Goal: Task Accomplishment & Management: Complete application form

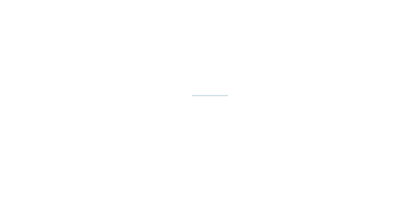
select select "**"
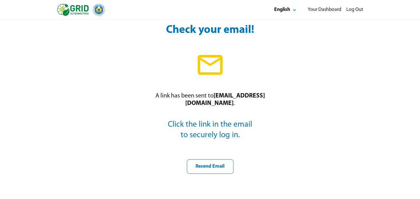
scroll to position [124, 0]
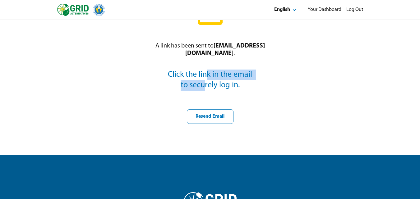
drag, startPoint x: 206, startPoint y: 79, endPoint x: 206, endPoint y: 83, distance: 4.4
click at [206, 83] on pre "Click the link in the email to securely log in." at bounding box center [210, 80] width 88 height 21
drag, startPoint x: 220, startPoint y: 90, endPoint x: 222, endPoint y: 98, distance: 8.2
click at [221, 92] on div "A link has been sent to magecarrillo@gmail.com . Click the link in the email to…" at bounding box center [210, 62] width 132 height 124
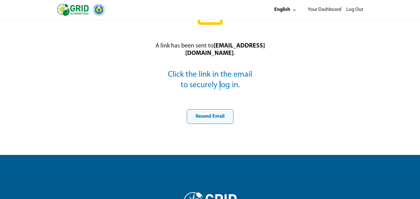
click at [208, 118] on div "Resend Email" at bounding box center [210, 117] width 36 height 7
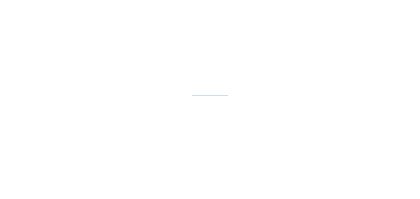
select select "**"
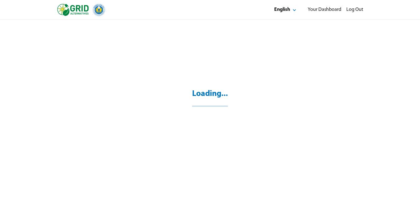
select select "**"
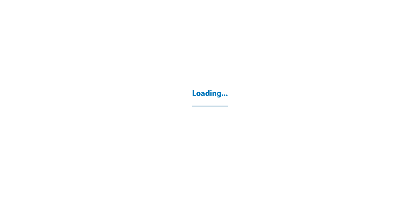
select select "**"
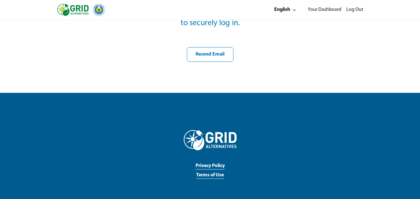
scroll to position [155, 0]
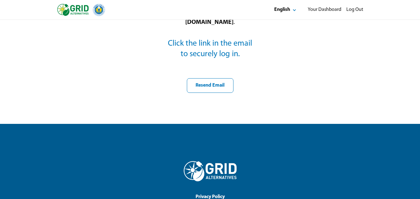
click at [210, 24] on strong "[EMAIL_ADDRESS][DOMAIN_NAME]" at bounding box center [225, 19] width 80 height 14
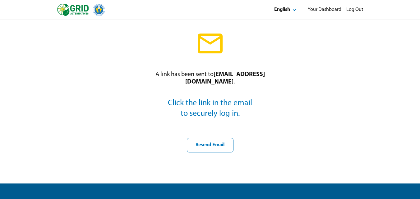
scroll to position [93, 0]
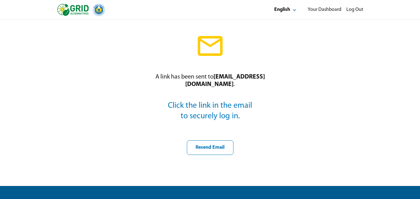
click at [205, 84] on strong "[EMAIL_ADDRESS][DOMAIN_NAME]" at bounding box center [225, 81] width 80 height 14
drag, startPoint x: 205, startPoint y: 85, endPoint x: 212, endPoint y: 86, distance: 7.2
click at [206, 86] on strong "[EMAIL_ADDRESS][DOMAIN_NAME]" at bounding box center [225, 81] width 80 height 14
drag, startPoint x: 216, startPoint y: 51, endPoint x: 212, endPoint y: 50, distance: 4.5
click at [213, 51] on icon at bounding box center [210, 46] width 30 height 30
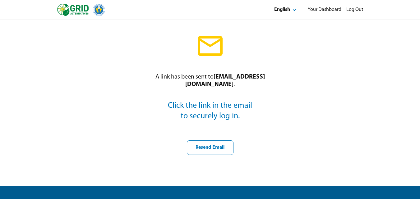
click at [212, 50] on icon at bounding box center [210, 46] width 30 height 30
click at [228, 84] on strong "[EMAIL_ADDRESS][DOMAIN_NAME]" at bounding box center [225, 81] width 80 height 14
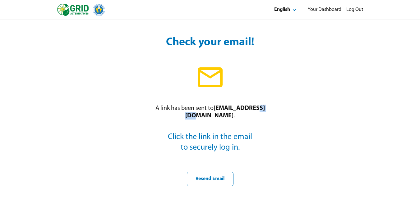
scroll to position [155, 0]
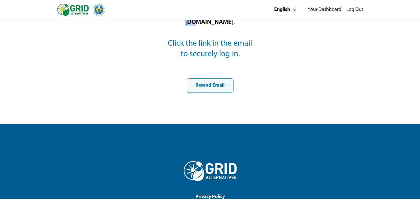
click at [199, 86] on div "Resend Email" at bounding box center [210, 85] width 36 height 7
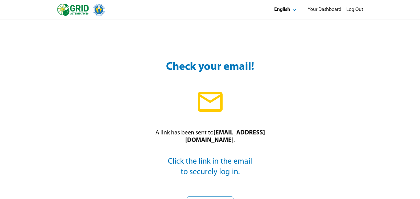
click at [369, 122] on div "Check your email! A link has been sent to magecarrillo@gmail.com . Click the li…" at bounding box center [210, 193] width 420 height 346
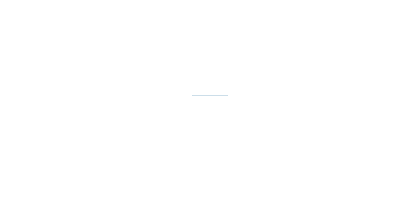
select select "**"
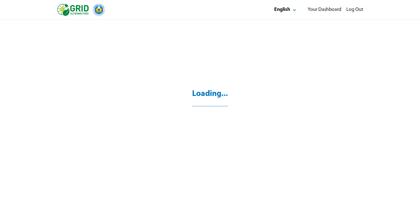
select select "**"
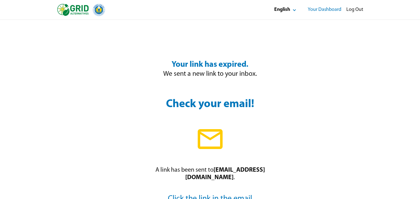
click at [331, 10] on div "Your Dashboard" at bounding box center [325, 10] width 34 height 7
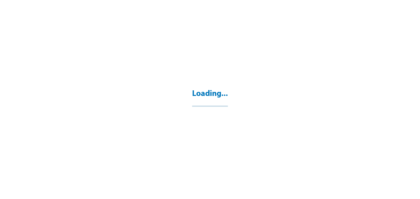
select select "**"
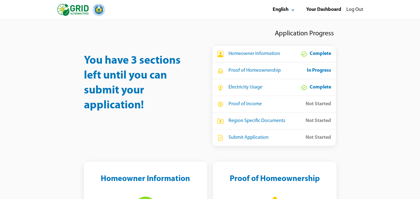
click at [253, 73] on div "Proof of Homeownership" at bounding box center [255, 70] width 52 height 7
drag, startPoint x: 253, startPoint y: 71, endPoint x: 296, endPoint y: 72, distance: 42.9
click at [259, 71] on div "Proof of Homeownership" at bounding box center [255, 70] width 52 height 7
click at [285, 71] on div "Proof of Homeownership In Progress" at bounding box center [274, 70] width 114 height 7
click at [313, 70] on div "In Progress" at bounding box center [319, 70] width 24 height 7
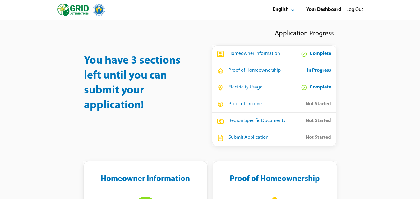
drag, startPoint x: 253, startPoint y: 73, endPoint x: 253, endPoint y: 77, distance: 4.1
click at [253, 74] on div "Proof of Homeownership In Progress" at bounding box center [274, 71] width 124 height 17
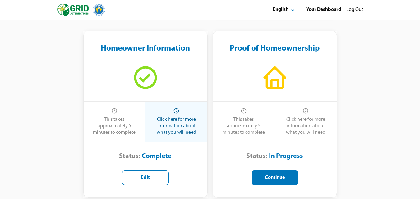
scroll to position [155, 0]
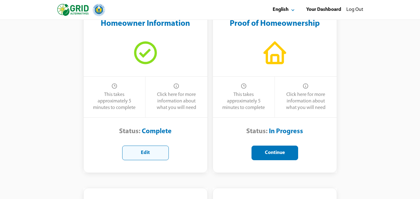
click at [154, 149] on button "Edit" at bounding box center [145, 153] width 47 height 15
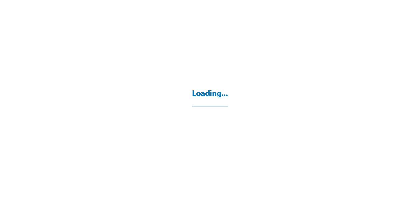
select select "**"
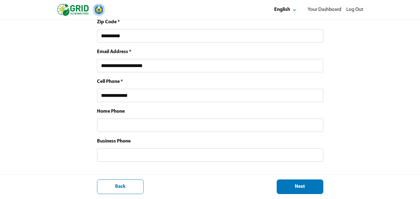
scroll to position [349, 0]
click at [289, 186] on div "Next" at bounding box center [300, 187] width 36 height 7
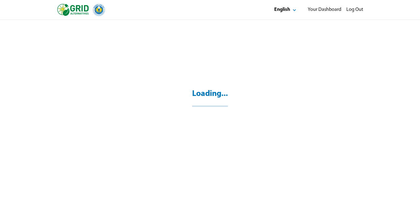
scroll to position [20, 0]
select select "*"
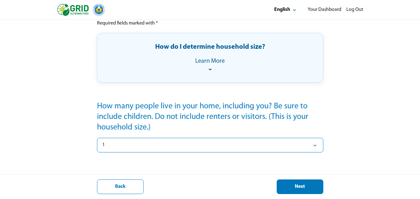
scroll to position [115, 0]
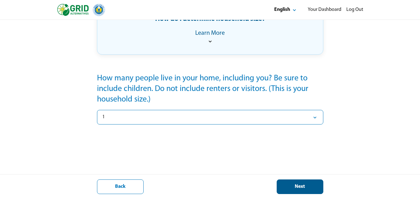
click at [301, 186] on div "Next" at bounding box center [300, 187] width 36 height 7
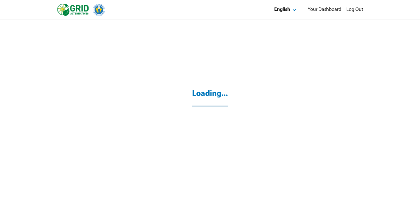
scroll to position [20, 0]
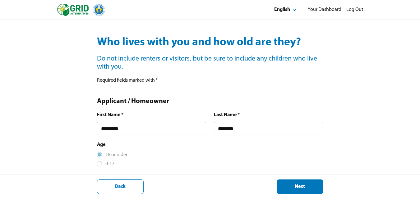
scroll to position [62, 0]
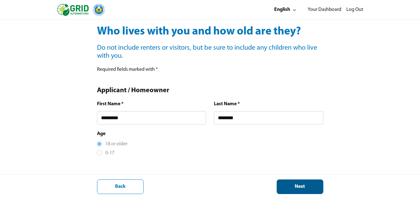
click at [296, 182] on button "Next" at bounding box center [300, 187] width 47 height 15
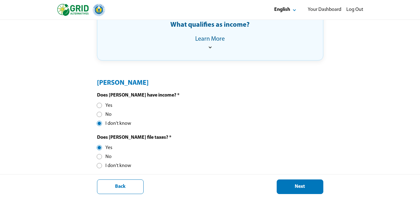
scroll to position [162, 0]
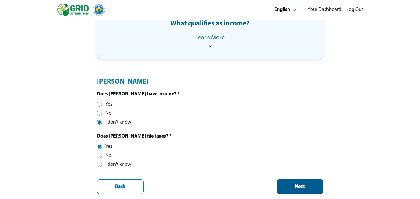
click at [308, 187] on div "Next" at bounding box center [300, 187] width 36 height 7
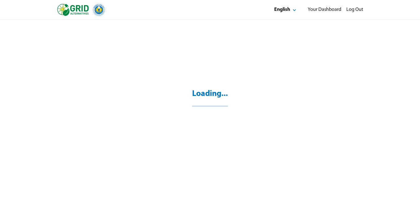
scroll to position [20, 0]
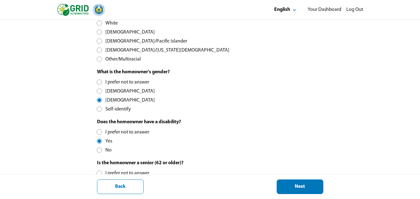
scroll to position [322, 0]
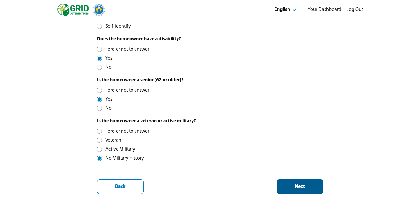
click at [308, 186] on div "Next" at bounding box center [300, 187] width 36 height 7
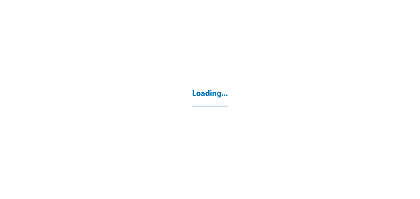
select select "**"
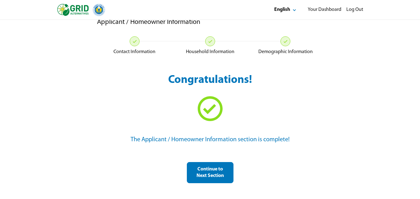
scroll to position [20, 0]
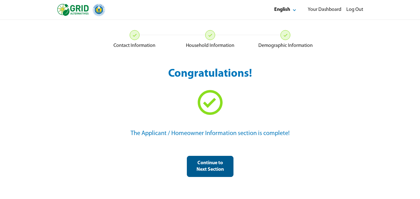
click at [206, 169] on div "Continue to Next Section" at bounding box center [210, 166] width 36 height 13
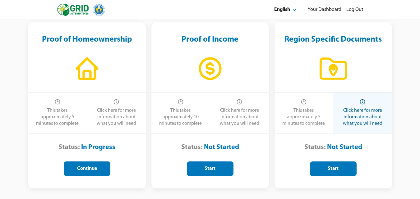
scroll to position [46, 0]
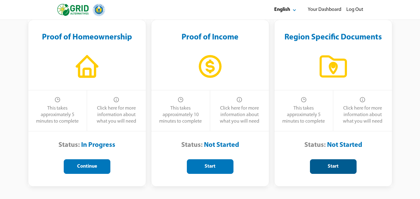
click at [336, 165] on div "Start" at bounding box center [333, 167] width 36 height 7
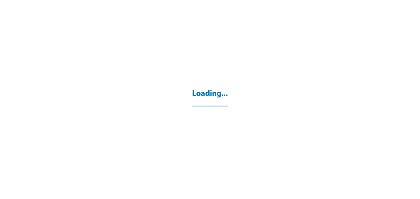
select select "**"
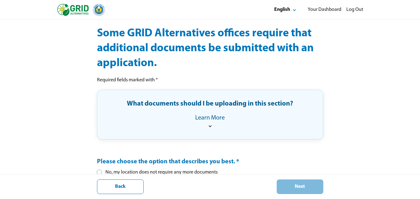
scroll to position [59, 0]
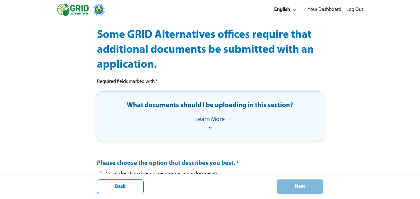
click at [210, 127] on icon at bounding box center [210, 128] width 6 height 6
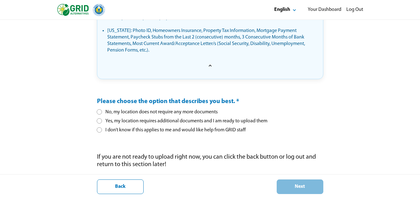
scroll to position [368, 0]
click at [98, 122] on div at bounding box center [99, 120] width 3 height 3
click at [294, 189] on div "Next" at bounding box center [300, 187] width 36 height 7
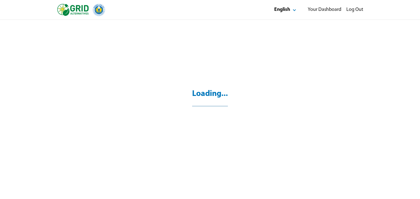
scroll to position [20, 0]
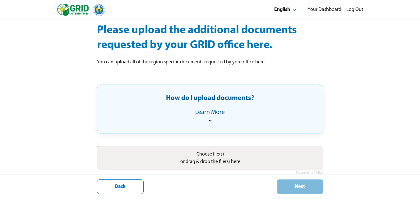
scroll to position [76, 0]
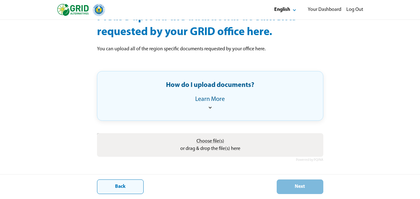
click at [115, 190] on button "Back" at bounding box center [120, 187] width 47 height 15
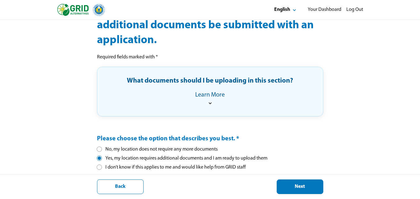
scroll to position [93, 0]
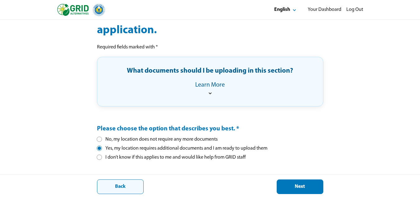
click at [114, 184] on div "Back" at bounding box center [120, 187] width 36 height 7
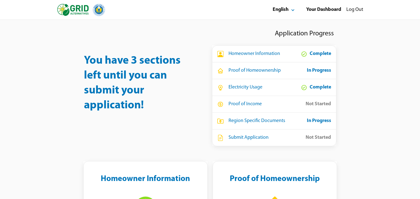
click at [268, 107] on div "Proof of Income Not Started" at bounding box center [274, 104] width 114 height 7
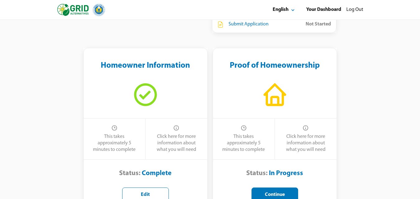
scroll to position [124, 0]
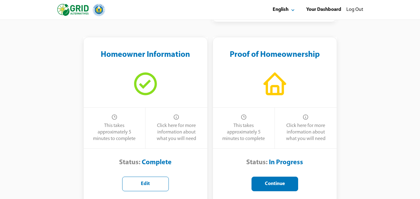
click at [277, 90] on icon at bounding box center [274, 83] width 27 height 27
click at [283, 164] on div "In Progress" at bounding box center [286, 163] width 34 height 8
click at [279, 184] on div "Continue" at bounding box center [275, 184] width 36 height 7
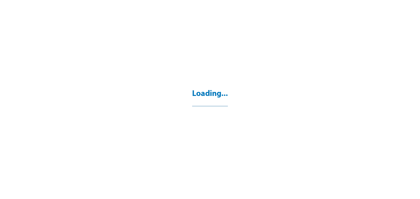
select select "**"
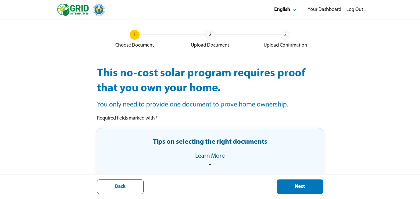
scroll to position [31, 0]
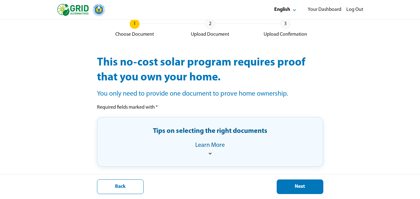
click at [208, 152] on icon at bounding box center [210, 154] width 6 height 6
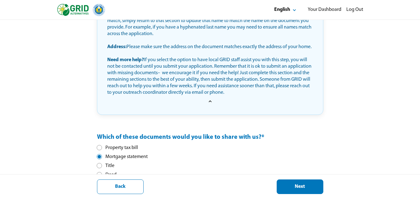
scroll to position [234, 0]
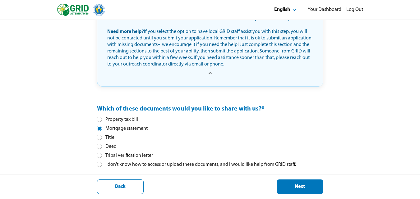
click at [99, 120] on div at bounding box center [99, 119] width 3 height 3
click at [99, 127] on div at bounding box center [99, 128] width 3 height 3
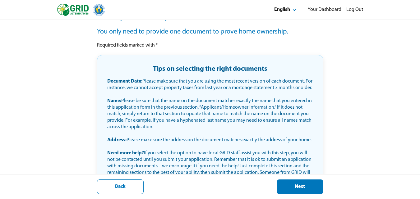
scroll to position [234, 0]
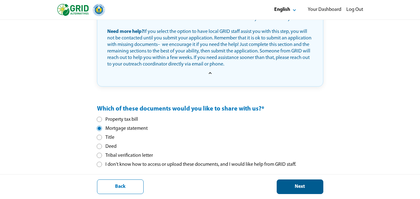
click at [294, 187] on div "Next" at bounding box center [300, 187] width 36 height 7
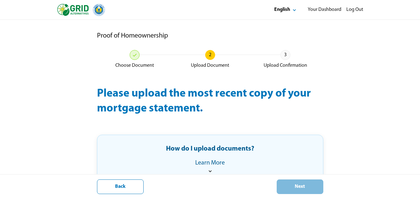
click at [213, 161] on div "Learn More" at bounding box center [210, 163] width 30 height 7
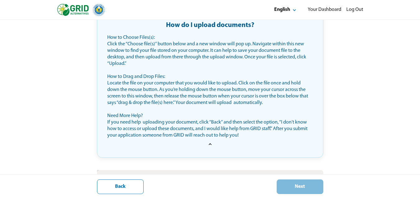
scroll to position [161, 0]
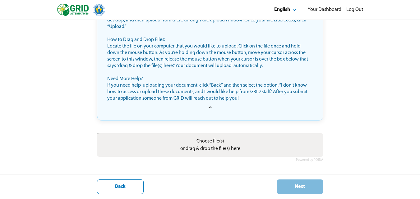
click at [209, 142] on span "Choose file(s)" at bounding box center [210, 141] width 28 height 5
click at [209, 135] on input "Choose file(s) or drag & drop the file(s) here" at bounding box center [210, 134] width 226 height 2
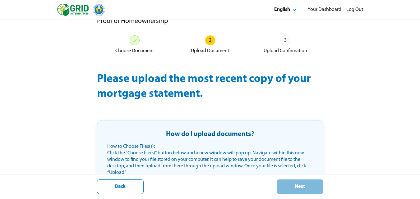
scroll to position [0, 0]
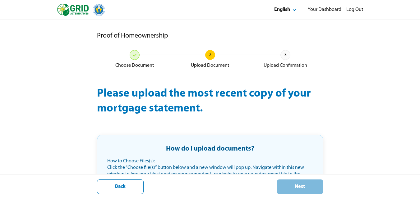
type input "**********"
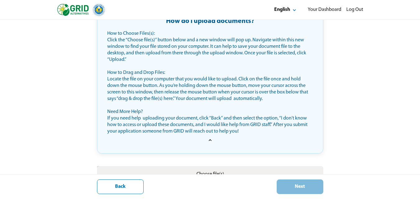
scroll to position [155, 0]
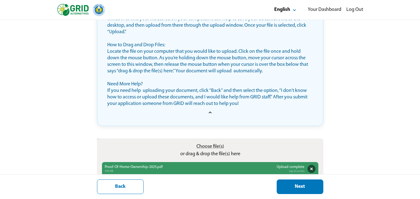
click at [292, 189] on div "Next" at bounding box center [300, 187] width 36 height 7
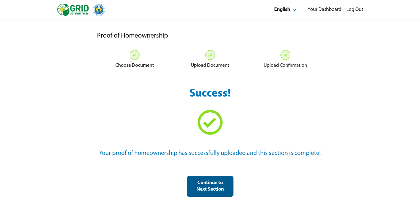
click at [210, 187] on div "Continue to Next Section" at bounding box center [210, 186] width 36 height 13
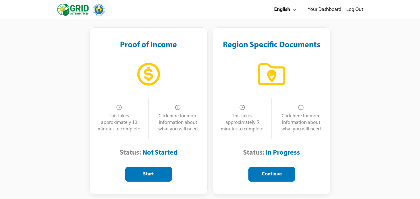
scroll to position [46, 0]
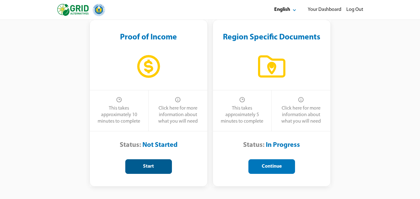
click at [153, 168] on div "Start" at bounding box center [149, 167] width 36 height 7
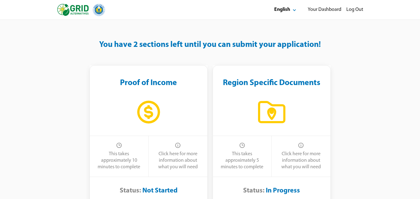
select select "**"
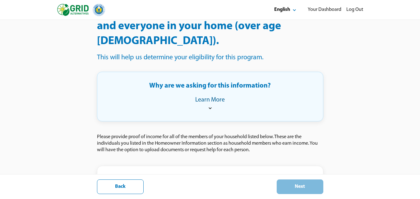
scroll to position [93, 0]
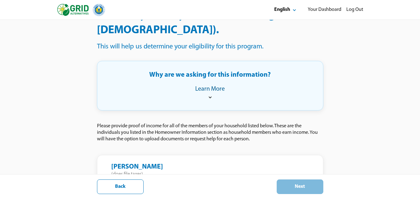
click at [196, 156] on div "Magdalena Carrillo (does file taxes)" at bounding box center [210, 170] width 226 height 30
click at [209, 94] on icon at bounding box center [210, 97] width 6 height 6
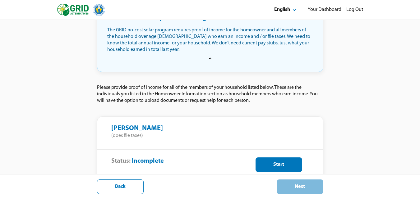
scroll to position [168, 0]
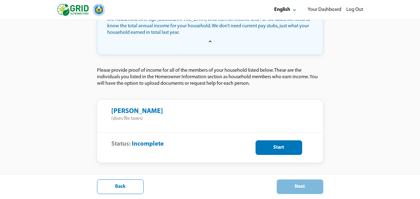
click at [128, 116] on div "(does file taxes)" at bounding box center [127, 119] width 32 height 7
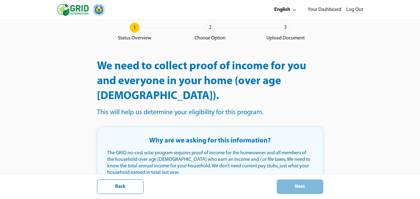
scroll to position [93, 0]
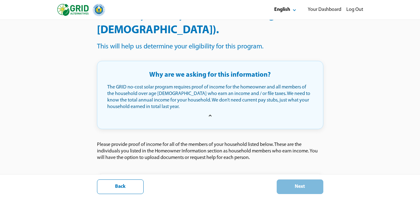
click at [211, 98] on div "Why are we asking for this information? The GRID no-cost solar program requires…" at bounding box center [210, 95] width 206 height 48
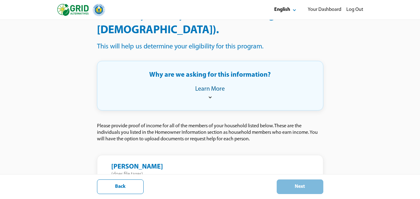
click at [209, 97] on icon at bounding box center [210, 98] width 3 height 2
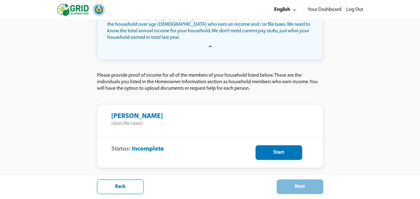
scroll to position [168, 0]
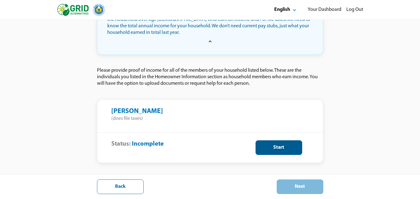
click at [275, 145] on div "Start" at bounding box center [279, 148] width 36 height 7
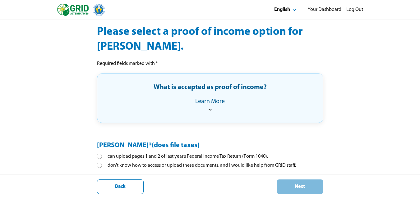
scroll to position [90, 0]
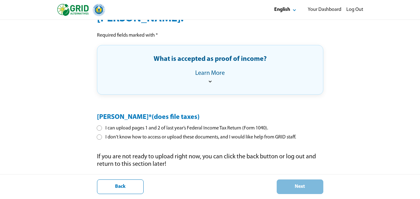
click at [99, 128] on div at bounding box center [99, 128] width 3 height 3
click at [210, 83] on icon at bounding box center [210, 81] width 6 height 6
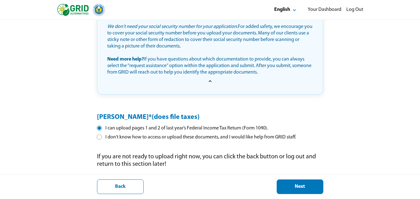
scroll to position [220, 0]
click at [297, 187] on div "Next" at bounding box center [300, 187] width 36 height 7
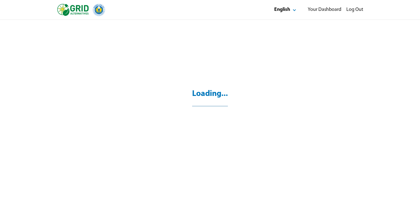
scroll to position [20, 0]
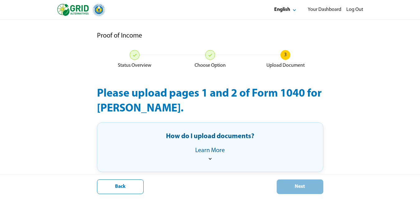
click at [211, 156] on icon at bounding box center [210, 159] width 6 height 6
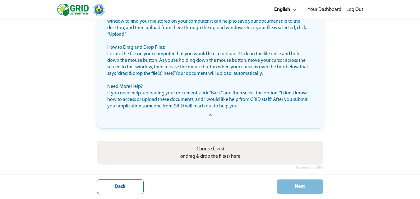
scroll to position [148, 0]
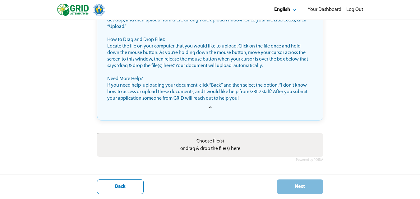
click at [209, 147] on label "Choose file(s) or drag & drop the file(s) here" at bounding box center [210, 145] width 65 height 20
click at [209, 135] on input "Choose file(s) or drag & drop the file(s) here" at bounding box center [210, 134] width 226 height 2
type input "**********"
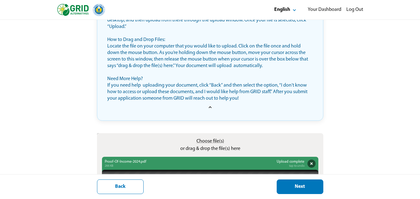
click at [300, 188] on div "Next" at bounding box center [300, 187] width 36 height 7
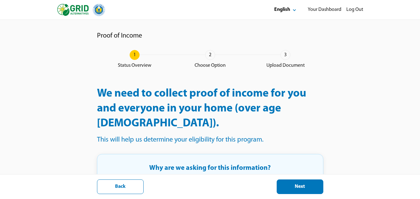
click at [300, 188] on div "Next" at bounding box center [300, 187] width 36 height 7
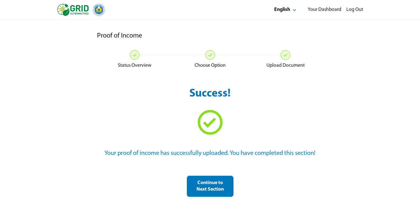
scroll to position [20, 0]
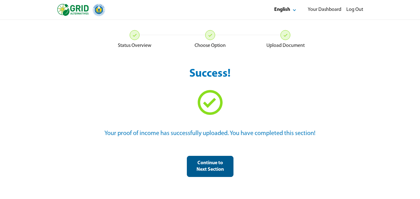
click at [213, 165] on div "Continue to Next Section" at bounding box center [210, 166] width 36 height 13
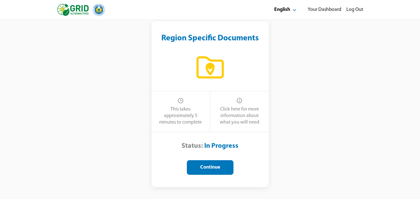
scroll to position [46, 0]
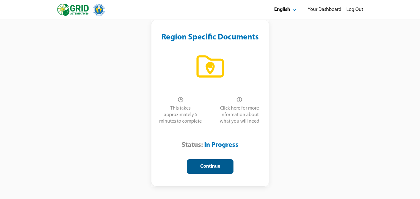
click at [216, 166] on div "Continue" at bounding box center [210, 167] width 36 height 7
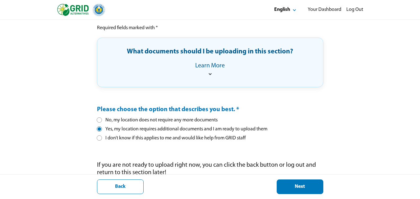
scroll to position [121, 0]
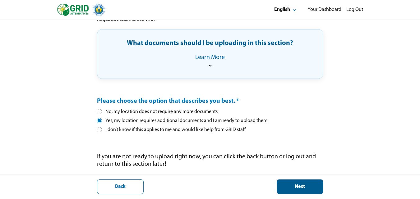
click at [300, 189] on div "Next" at bounding box center [300, 187] width 36 height 7
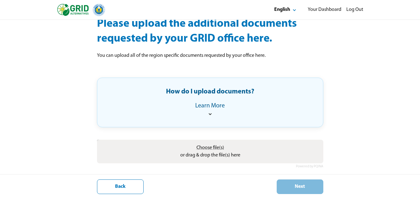
scroll to position [76, 0]
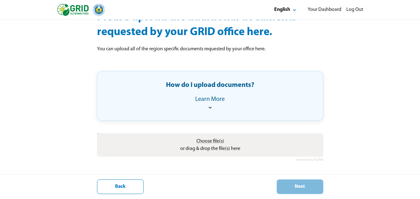
click at [209, 145] on label "Choose file(s) or drag & drop the file(s) here" at bounding box center [210, 145] width 65 height 20
click at [209, 135] on input "Choose file(s) or drag & drop the file(s) here" at bounding box center [210, 134] width 226 height 2
type input "**********"
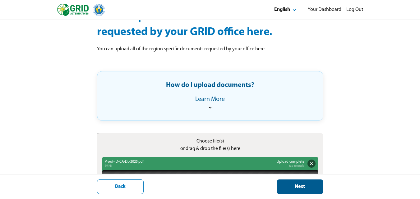
click at [296, 188] on div "Next" at bounding box center [300, 187] width 36 height 7
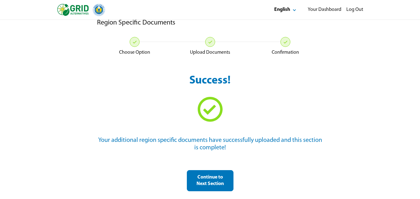
scroll to position [20, 0]
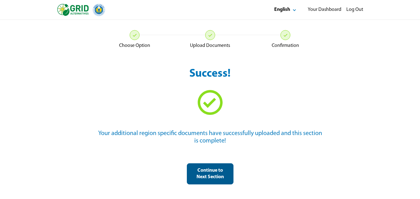
click at [202, 170] on div "Continue to Next Section" at bounding box center [210, 174] width 36 height 13
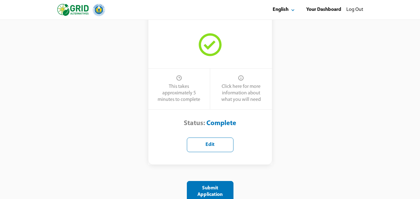
scroll to position [550, 0]
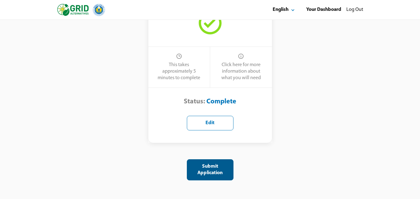
click at [203, 170] on div "Submit Application" at bounding box center [210, 170] width 36 height 13
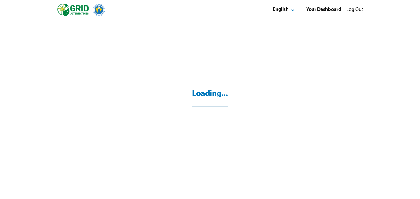
scroll to position [20, 0]
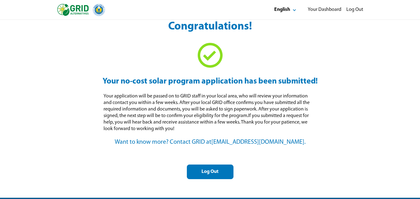
scroll to position [93, 0]
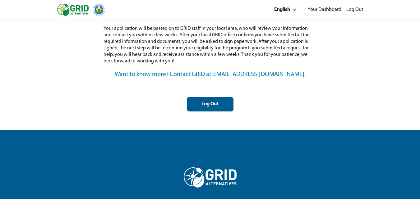
click at [207, 103] on div "Log Out" at bounding box center [210, 104] width 36 height 7
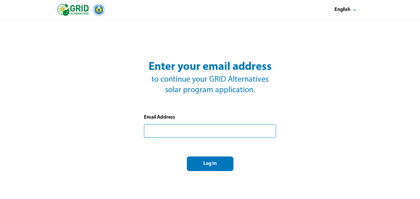
click at [186, 132] on input "text" at bounding box center [210, 131] width 132 height 13
click at [164, 133] on input "**********" at bounding box center [210, 131] width 132 height 13
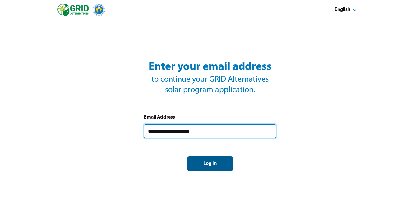
type input "**********"
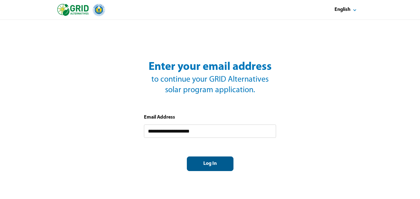
click at [202, 165] on div "Log In" at bounding box center [210, 164] width 36 height 7
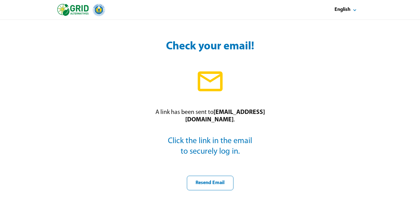
scroll to position [31, 0]
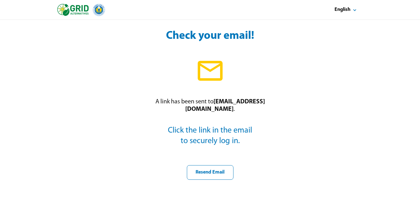
click at [195, 134] on pre "Click the link in the email to securely log in." at bounding box center [210, 136] width 88 height 21
drag, startPoint x: 209, startPoint y: 144, endPoint x: 212, endPoint y: 136, distance: 8.7
click at [212, 136] on pre "Click the link in the email to securely log in." at bounding box center [210, 136] width 88 height 21
drag, startPoint x: 215, startPoint y: 110, endPoint x: 215, endPoint y: 105, distance: 5.3
click at [215, 109] on strong "[EMAIL_ADDRESS][DOMAIN_NAME]" at bounding box center [225, 106] width 80 height 14
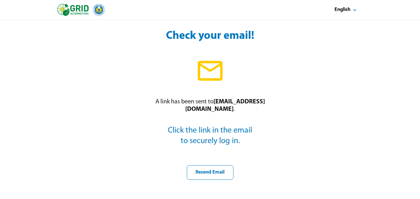
click at [217, 72] on icon at bounding box center [210, 71] width 30 height 30
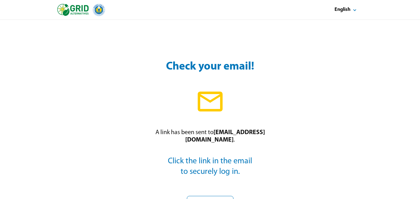
scroll to position [0, 0]
